Goal: Book appointment/travel/reservation

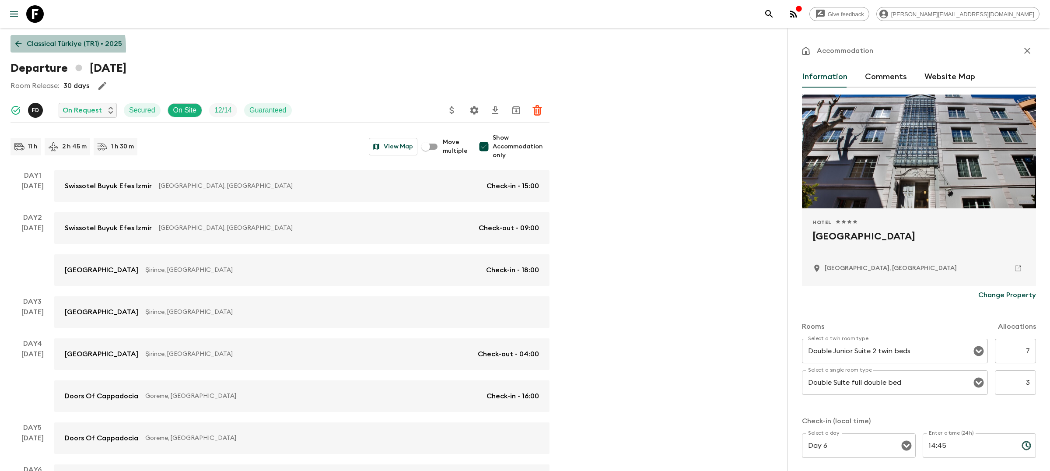
click at [33, 48] on p "Classical Türkiye (TR1) • 2025" at bounding box center [74, 44] width 95 height 11
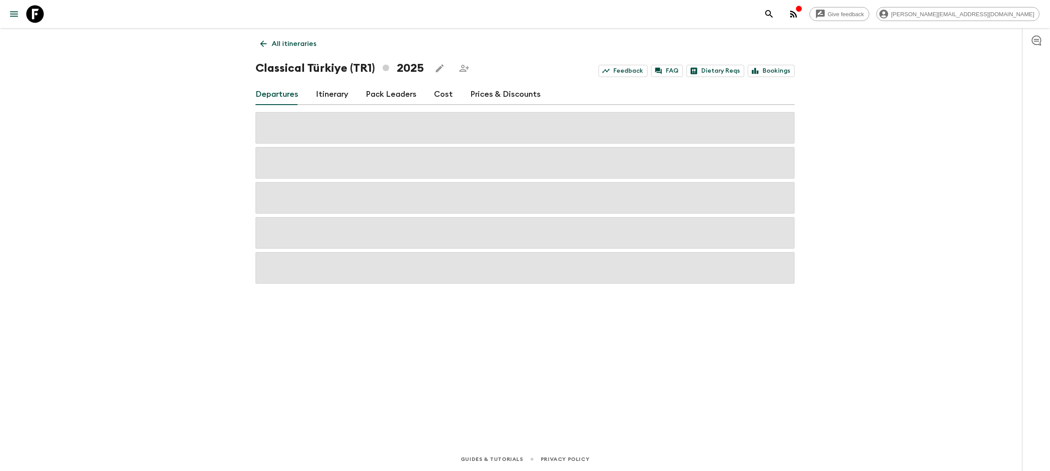
click at [284, 42] on p "All itineraries" at bounding box center [294, 44] width 45 height 11
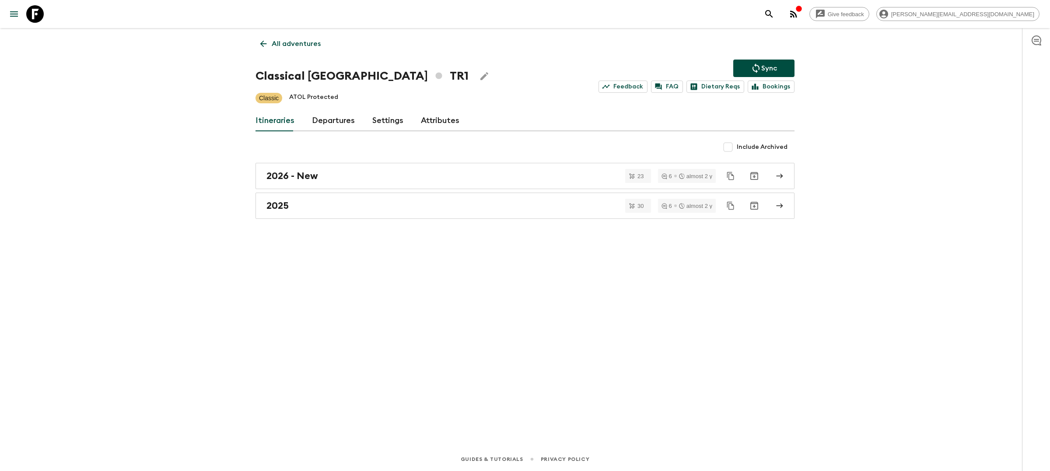
click at [774, 12] on icon "search adventures" at bounding box center [769, 14] width 11 height 11
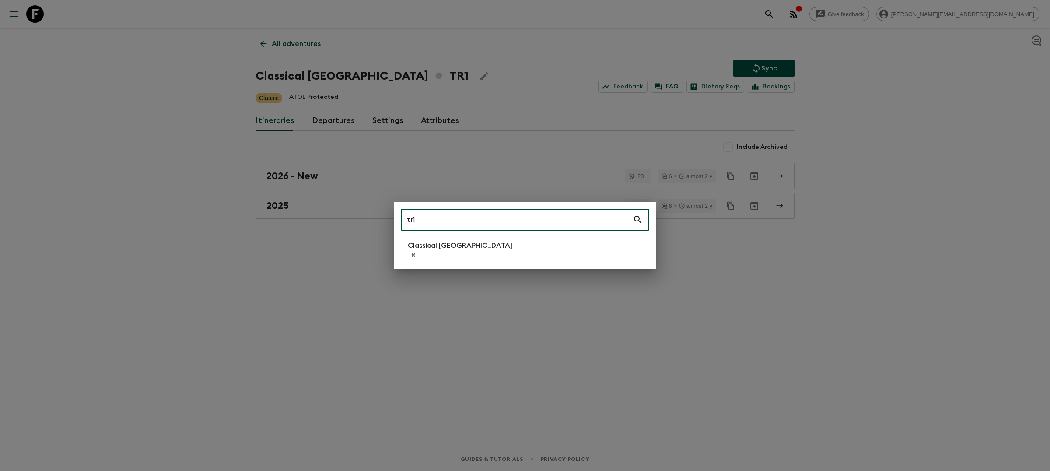
type input "tr1"
click at [429, 240] on p "Classical [GEOGRAPHIC_DATA]" at bounding box center [460, 245] width 105 height 11
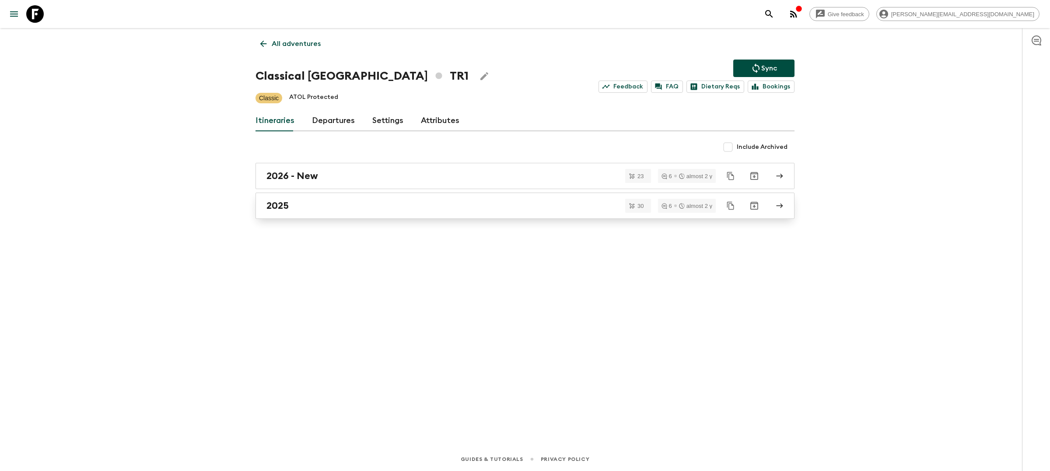
click at [434, 213] on link "2025" at bounding box center [525, 206] width 539 height 26
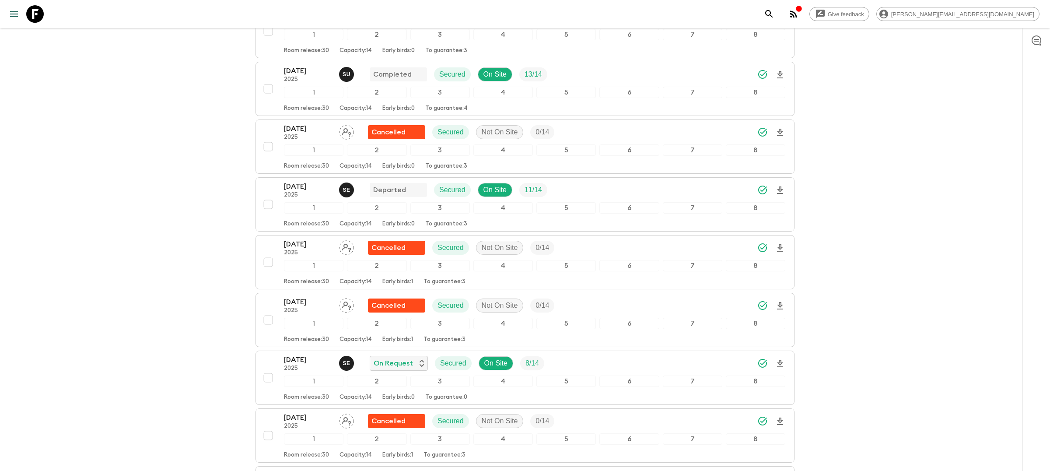
scroll to position [947, 0]
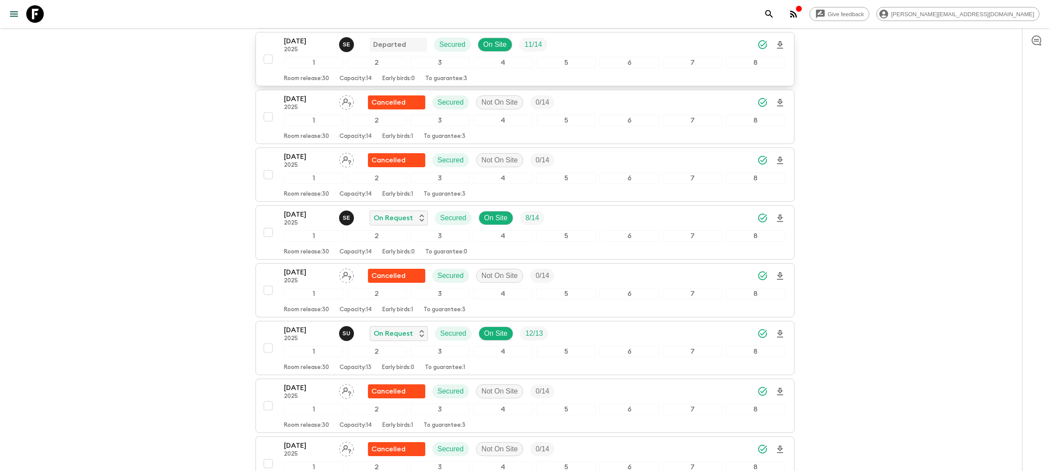
click at [580, 53] on div "[DATE] 2025 S E Departed Secured On Site 11 / 14" at bounding box center [534, 45] width 501 height 18
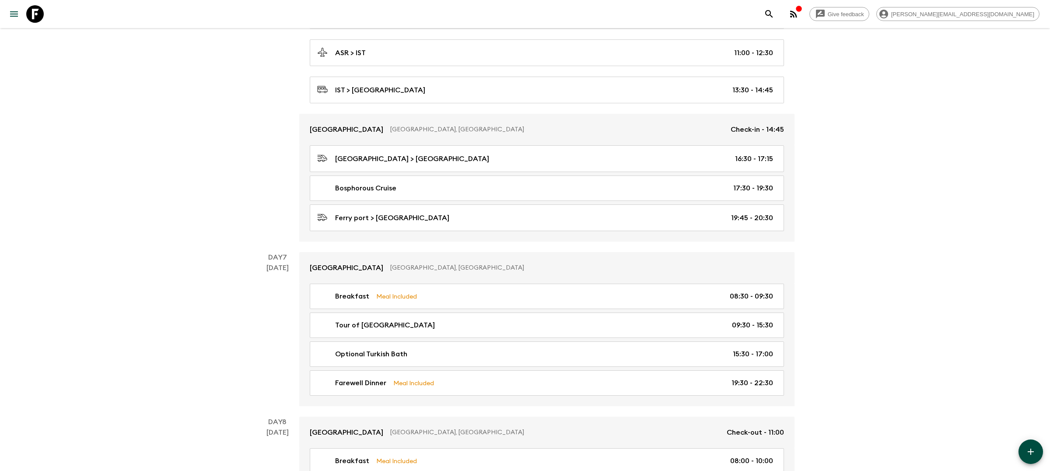
scroll to position [1574, 0]
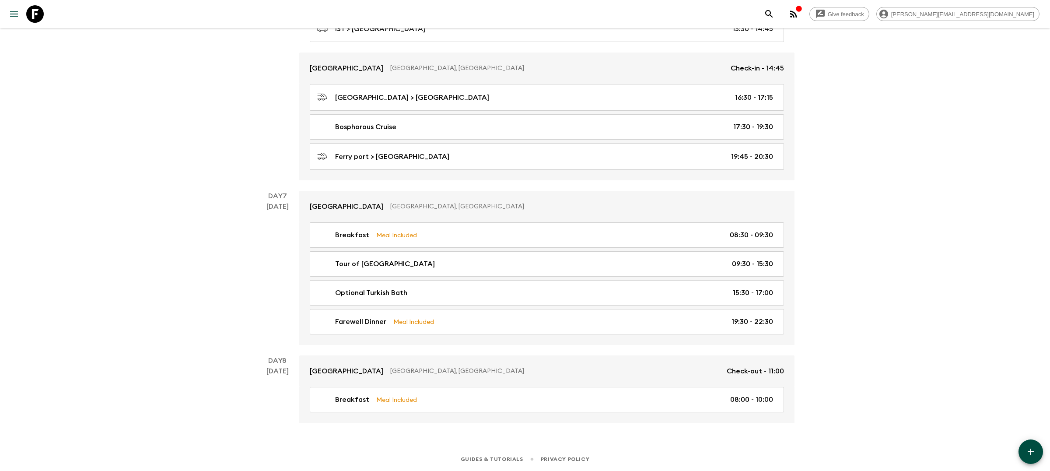
click at [274, 176] on div "[DATE]" at bounding box center [277, 27] width 22 height 307
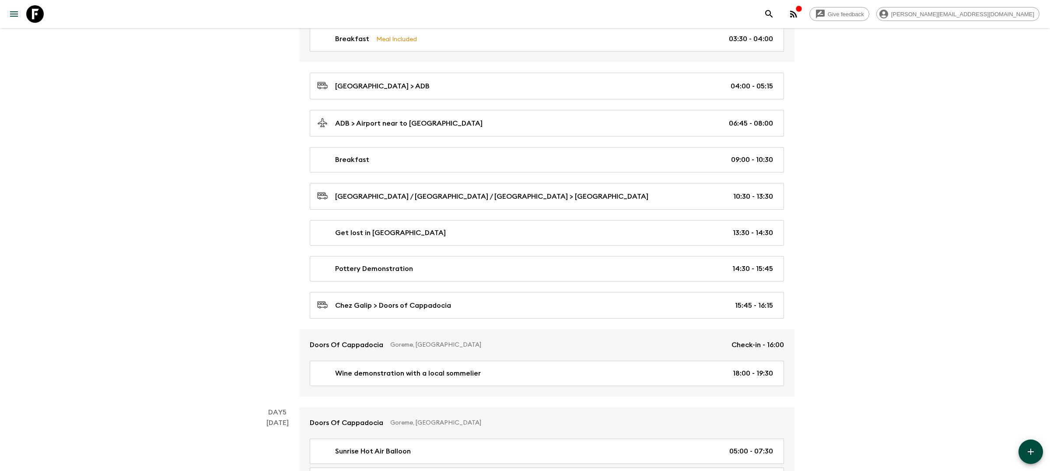
scroll to position [788, 0]
